Goal: Navigation & Orientation: Find specific page/section

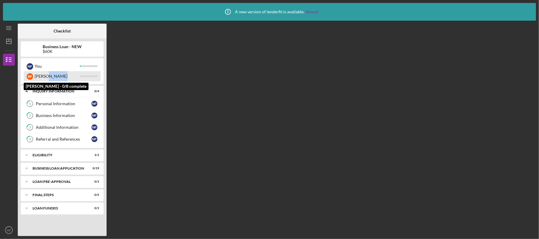
click at [77, 74] on div "[PERSON_NAME]" at bounding box center [57, 76] width 45 height 10
click at [61, 78] on div "[PERSON_NAME]" at bounding box center [57, 76] width 45 height 10
click at [61, 77] on div "[PERSON_NAME]" at bounding box center [57, 76] width 45 height 10
click at [42, 72] on div "[PERSON_NAME]" at bounding box center [57, 76] width 45 height 10
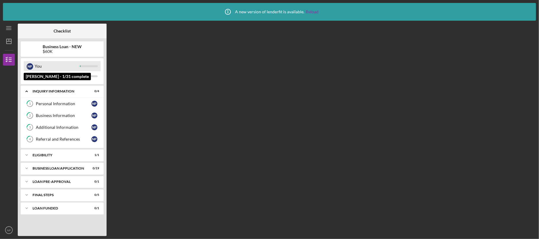
click at [51, 69] on div "You" at bounding box center [57, 66] width 45 height 10
click at [62, 67] on div "You" at bounding box center [57, 66] width 45 height 10
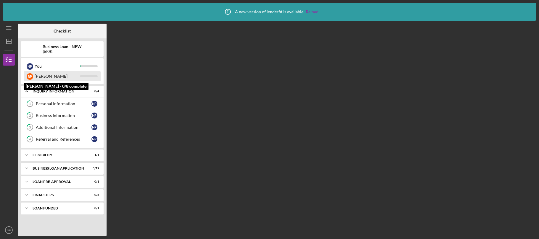
click at [53, 74] on div "[PERSON_NAME]" at bounding box center [57, 76] width 45 height 10
click at [47, 73] on div "[PERSON_NAME]" at bounding box center [57, 76] width 45 height 10
click at [8, 21] on div "Icon/Menu" at bounding box center [9, 28] width 12 height 15
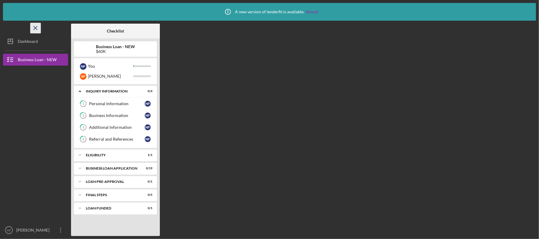
click at [37, 25] on icon "Icon/Menu Close" at bounding box center [35, 28] width 13 height 13
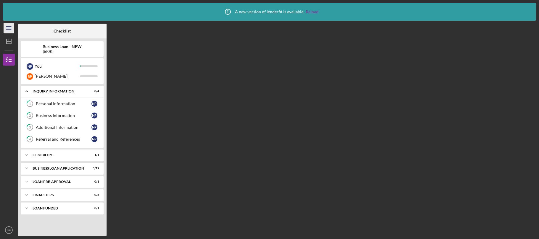
click at [11, 28] on line "button" at bounding box center [8, 28] width 5 height 0
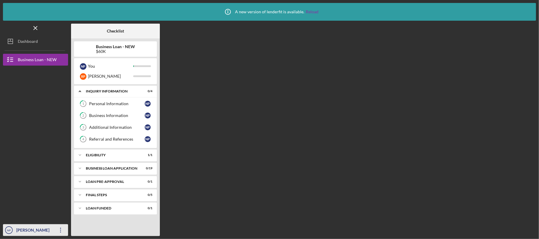
click at [36, 227] on div "[PERSON_NAME]" at bounding box center [34, 231] width 38 height 13
click at [307, 94] on div "Checklist Business Loan - NEW $60K N P You R P [PERSON_NAME] Icon/Expander INQU…" at bounding box center [303, 130] width 465 height 213
